Goal: Go to known website: Go to known website

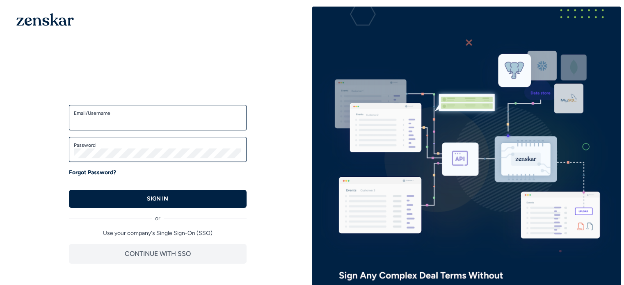
type input "**********"
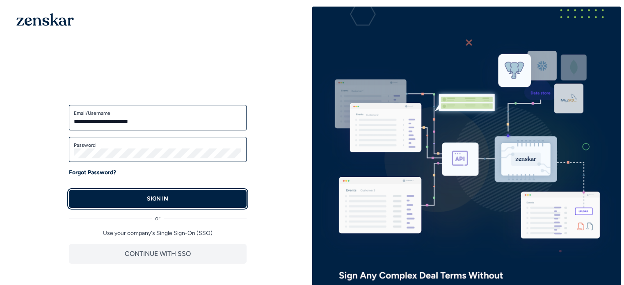
click at [160, 201] on p "SIGN IN" at bounding box center [157, 199] width 21 height 8
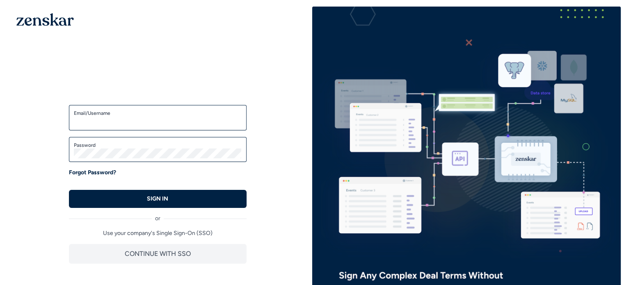
type input "**********"
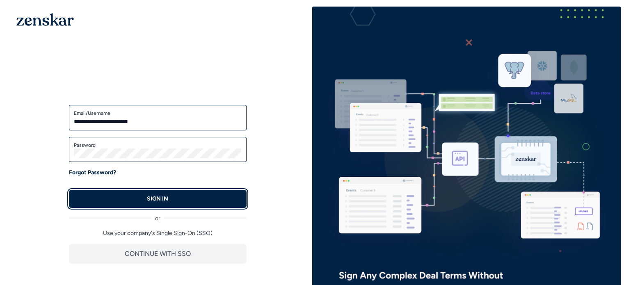
click at [161, 204] on button "SIGN IN" at bounding box center [158, 199] width 178 height 18
